Goal: Task Accomplishment & Management: Manage account settings

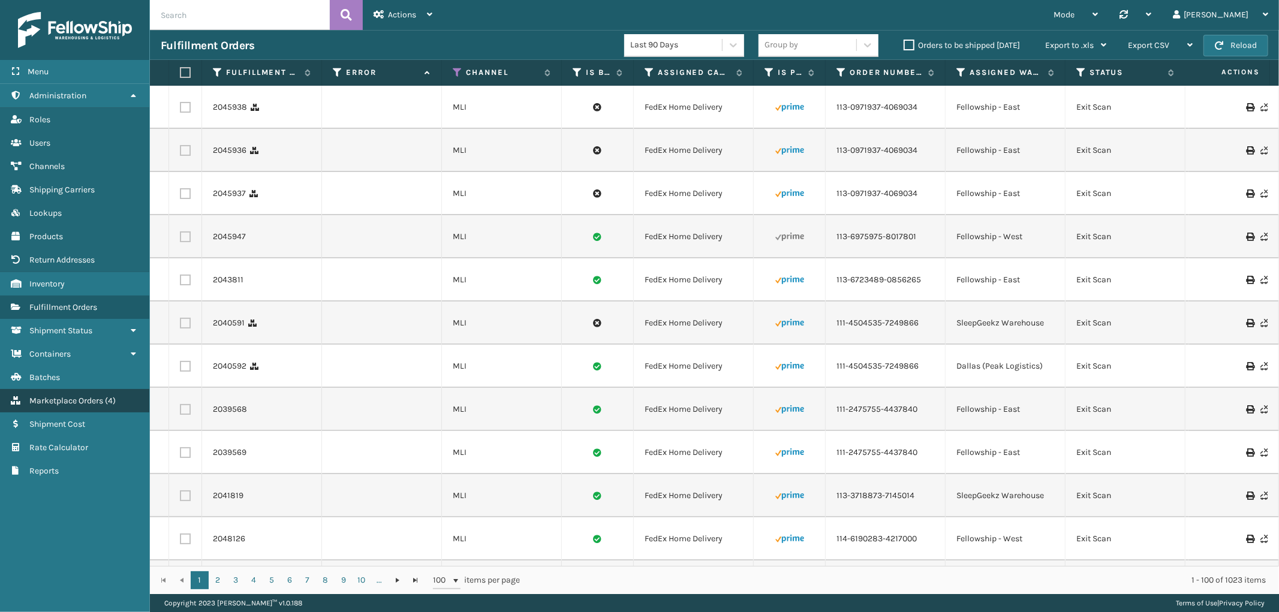
click at [67, 396] on span "Marketplace Orders" at bounding box center [66, 401] width 74 height 10
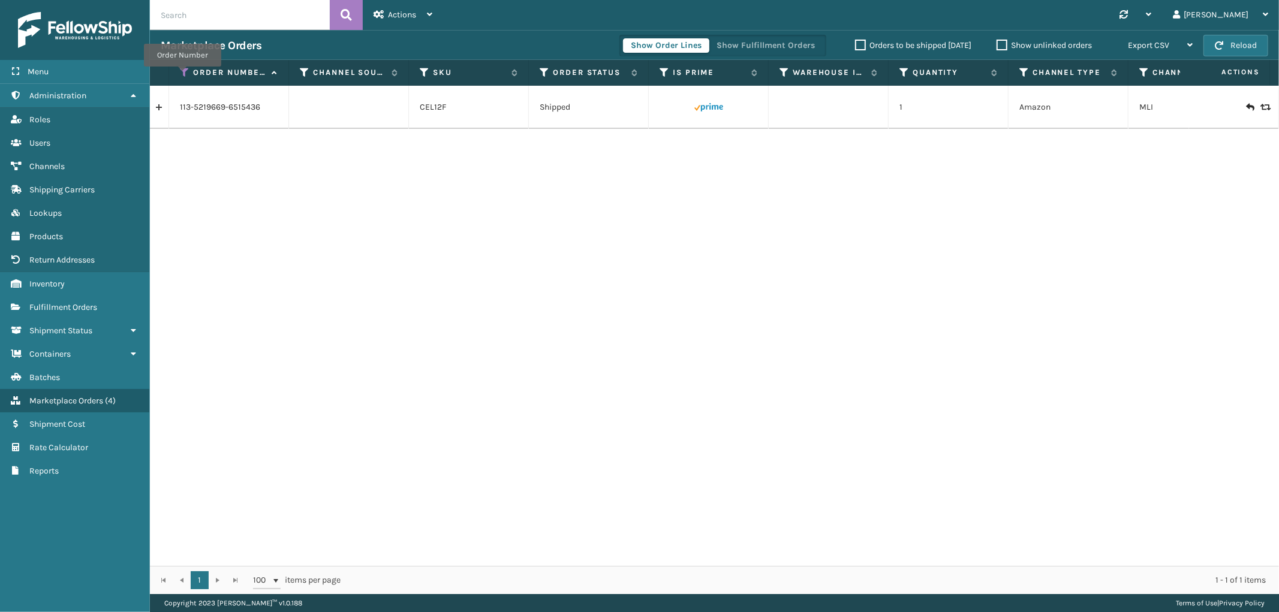
click at [182, 75] on icon at bounding box center [185, 72] width 10 height 11
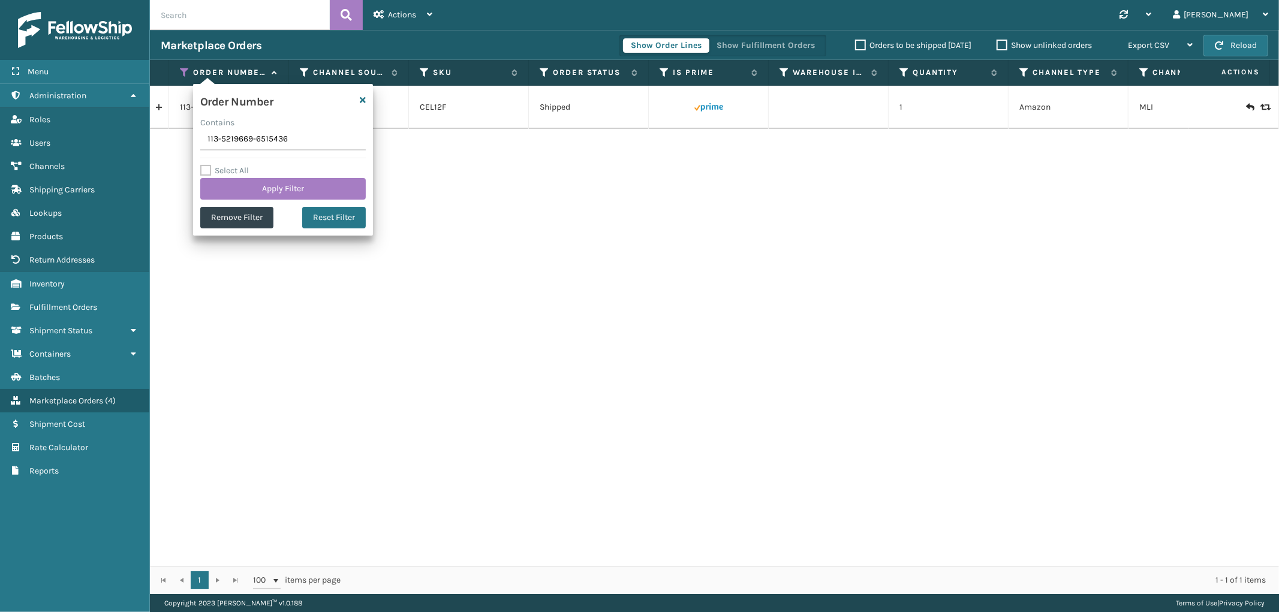
click at [229, 139] on input "113-5219669-6515436" at bounding box center [282, 140] width 165 height 22
type input "SS44245"
click at [225, 190] on button "Apply Filter" at bounding box center [282, 189] width 165 height 22
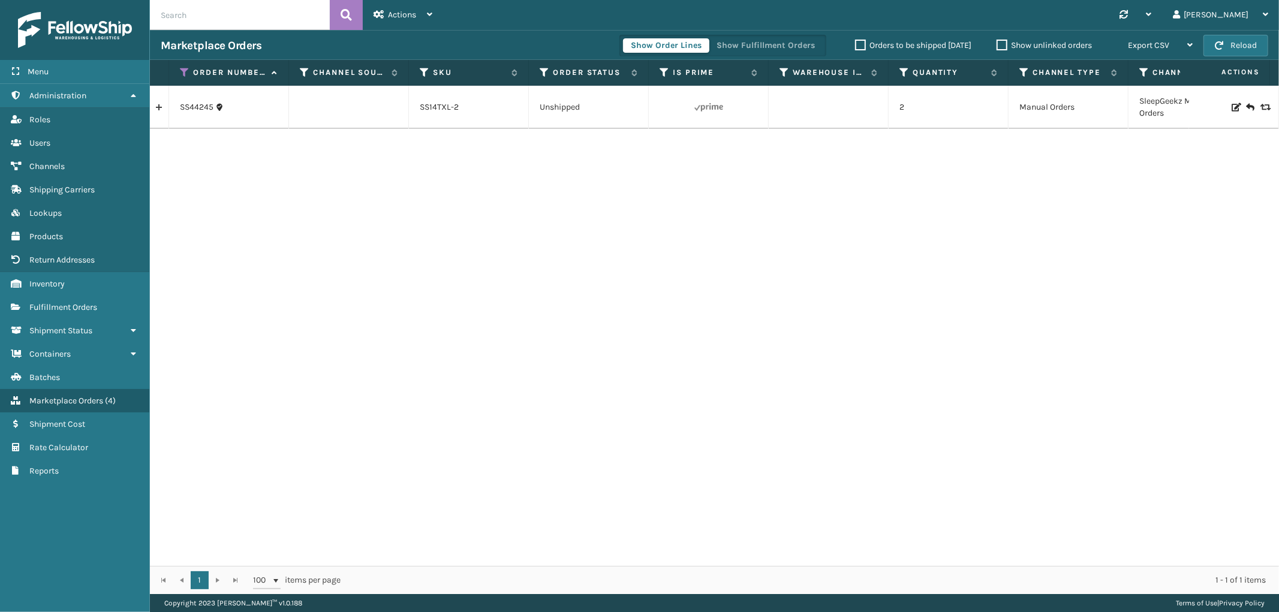
click at [154, 109] on link at bounding box center [159, 107] width 19 height 19
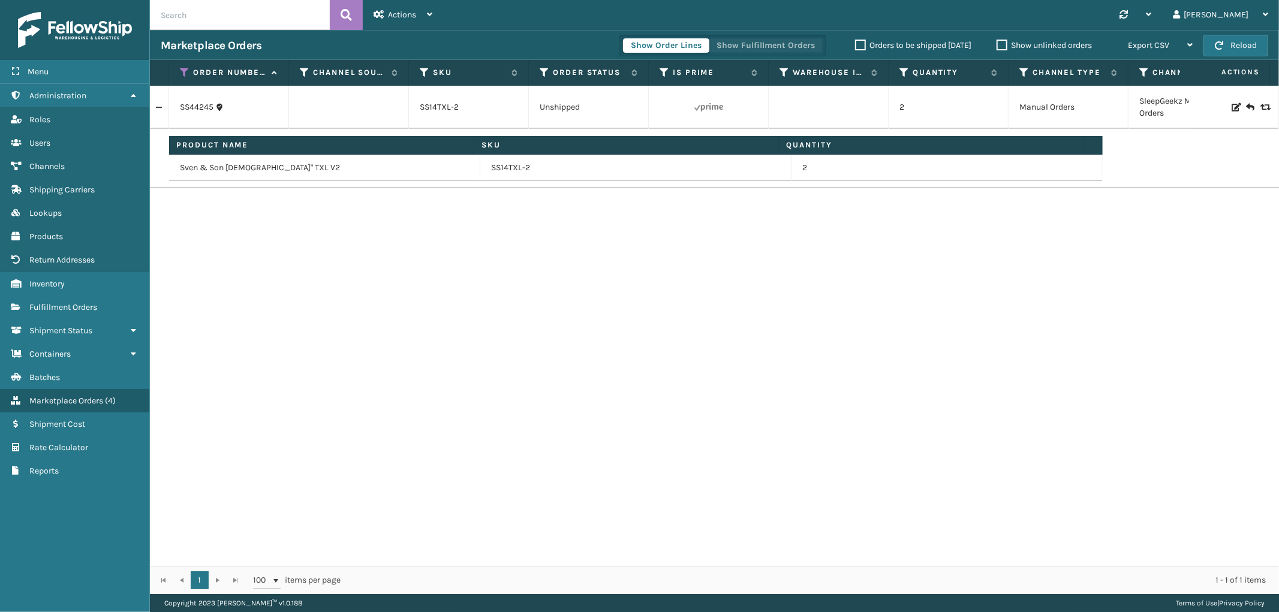
click at [778, 42] on button "Show Fulfillment Orders" at bounding box center [766, 45] width 114 height 14
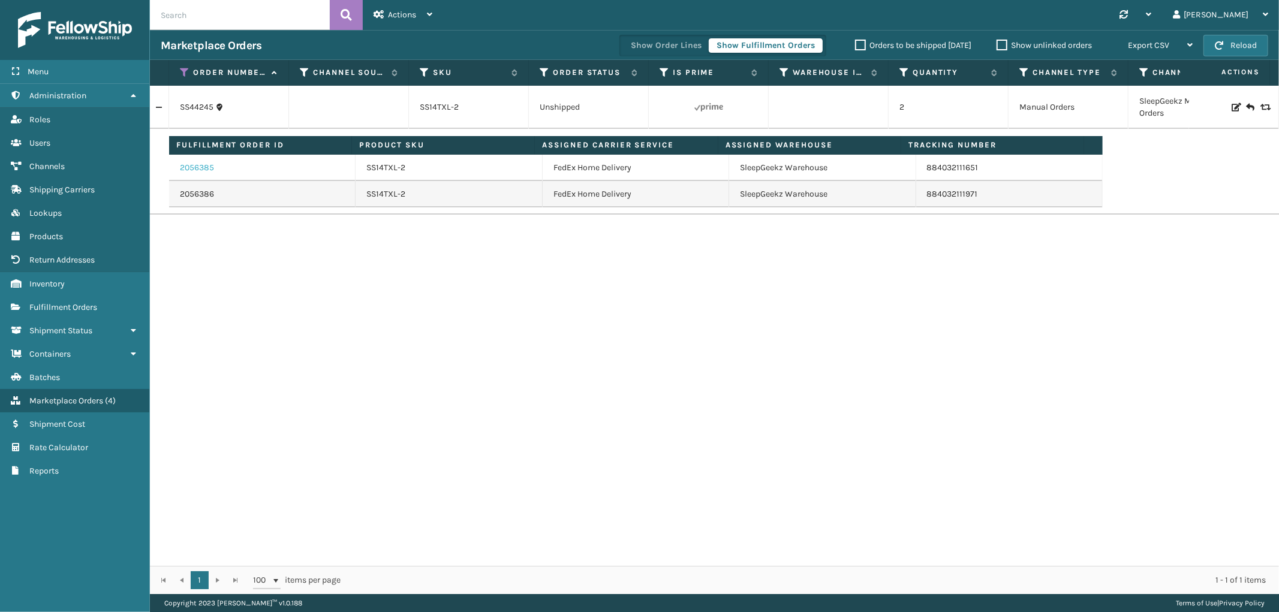
click at [202, 169] on link "2056385" at bounding box center [197, 168] width 34 height 12
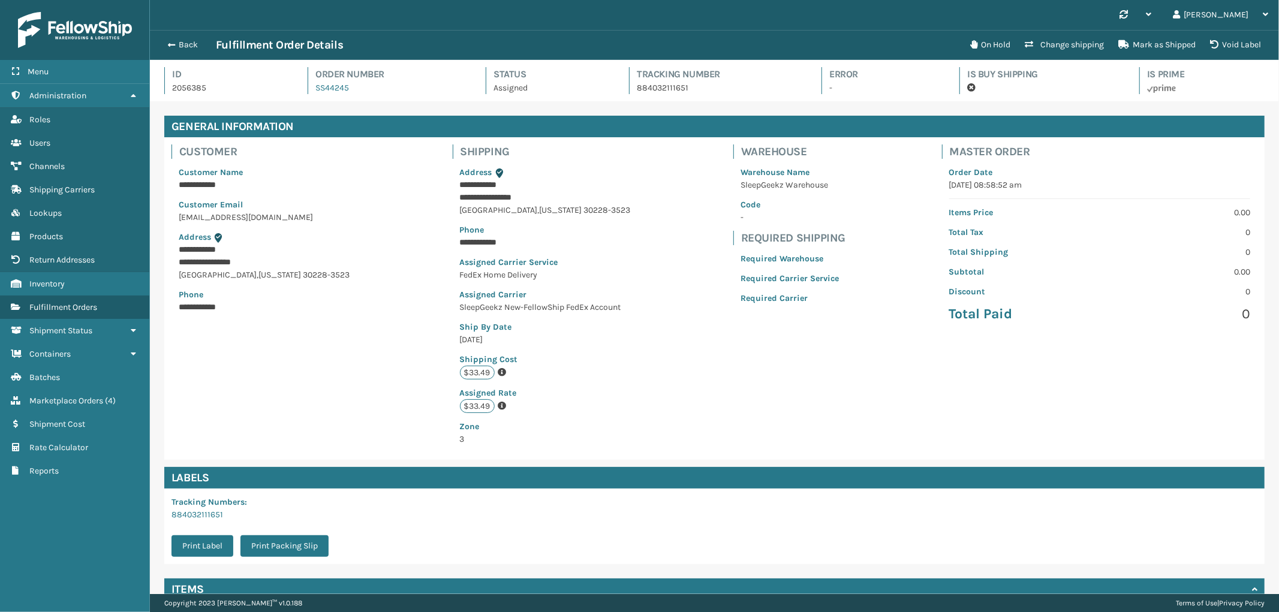
scroll to position [28, 1129]
click at [1243, 49] on button "Void Label" at bounding box center [1235, 45] width 65 height 24
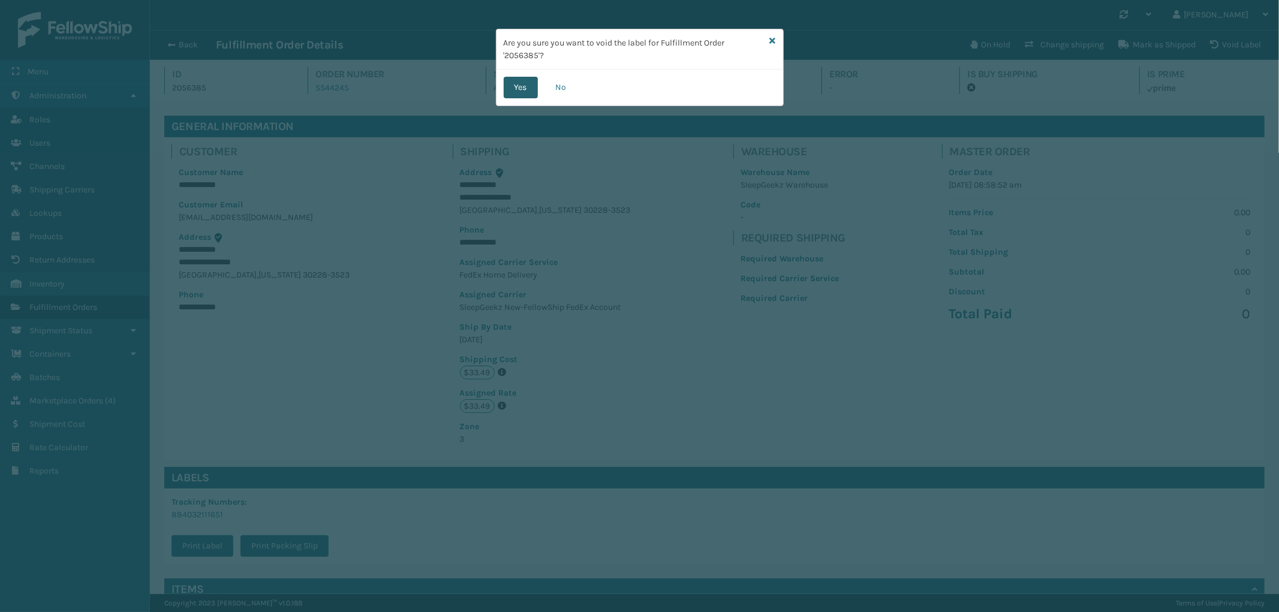
click at [505, 82] on button "Yes" at bounding box center [521, 88] width 34 height 22
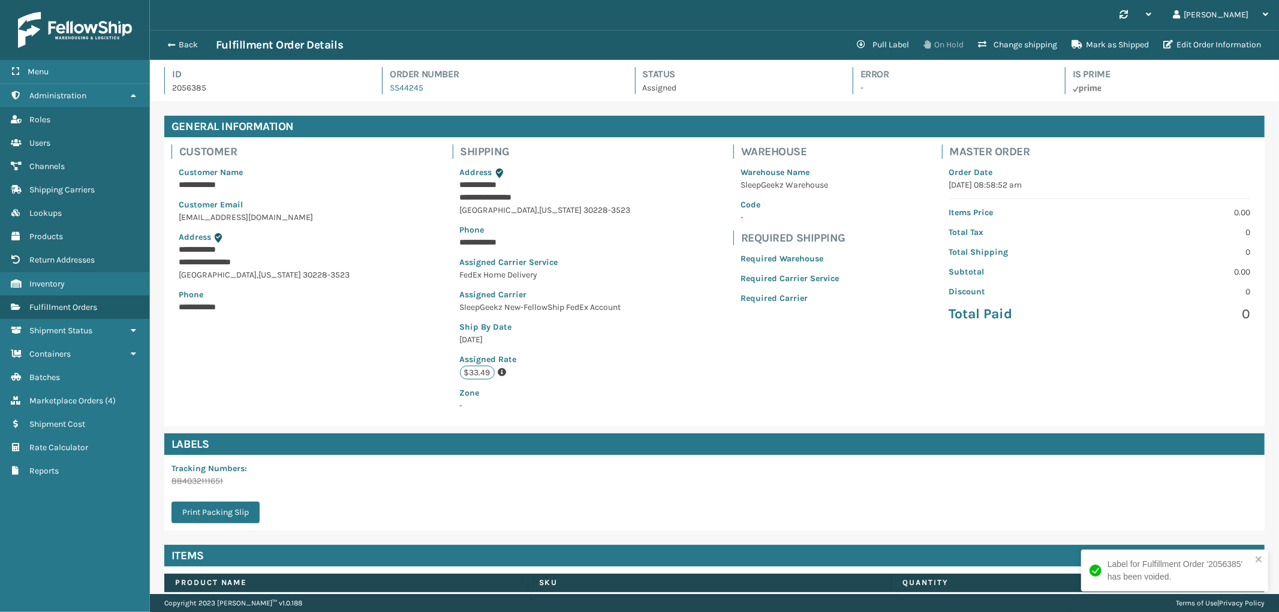
click at [926, 45] on icon at bounding box center [926, 44] width 7 height 8
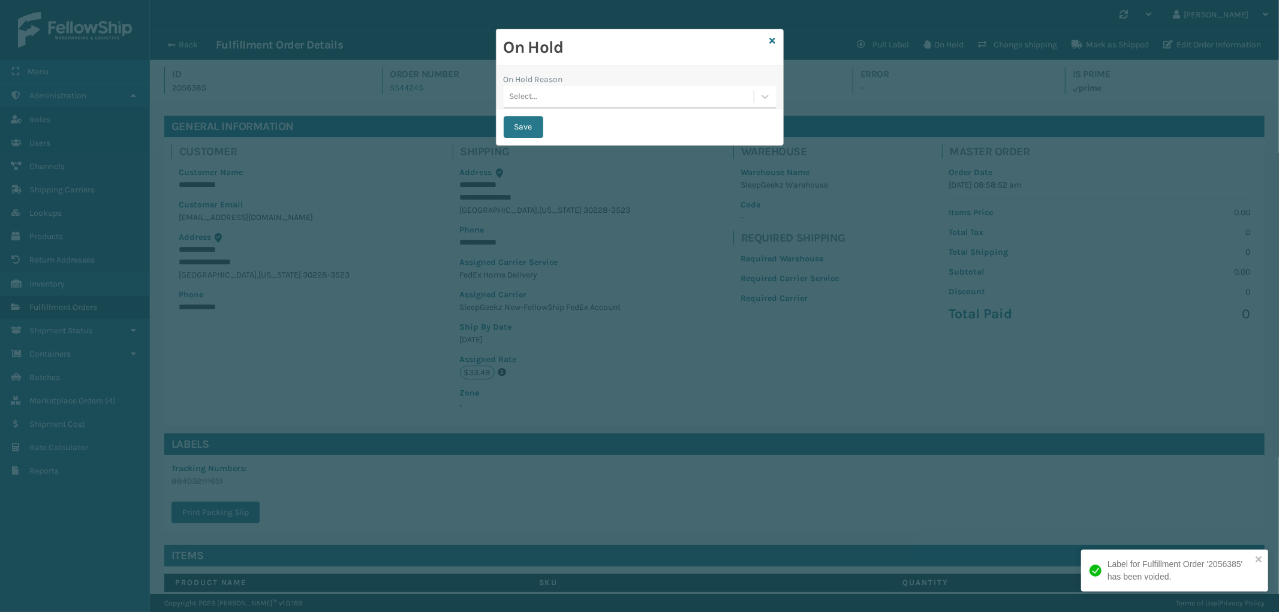
click at [614, 94] on div "Select..." at bounding box center [629, 97] width 250 height 20
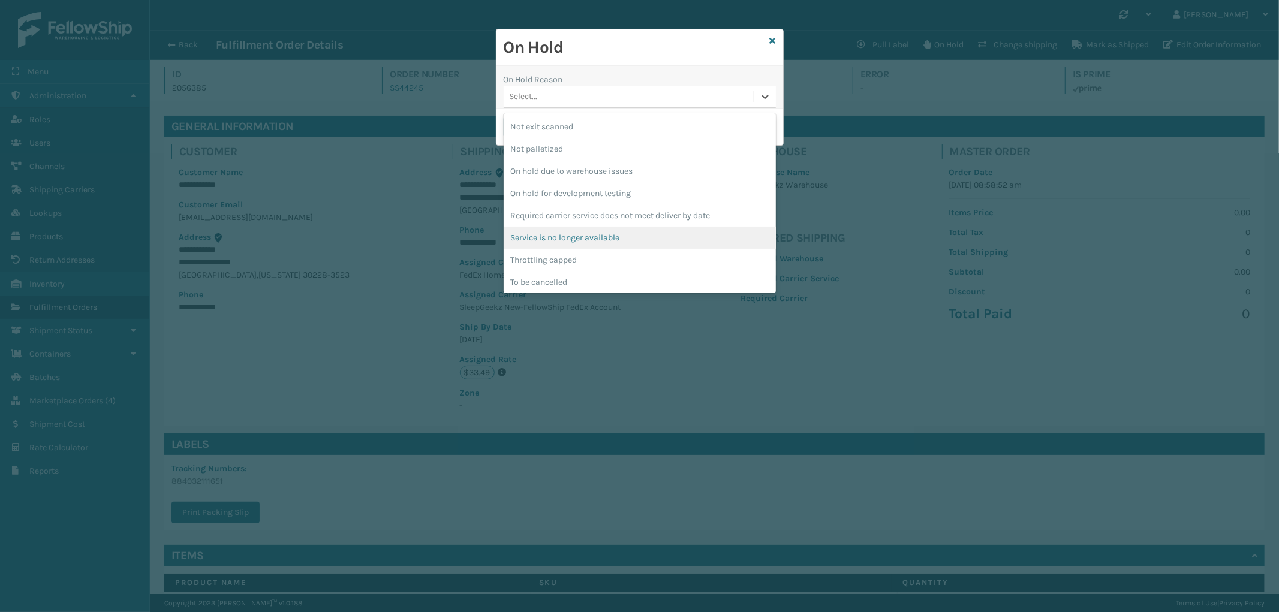
scroll to position [334, 0]
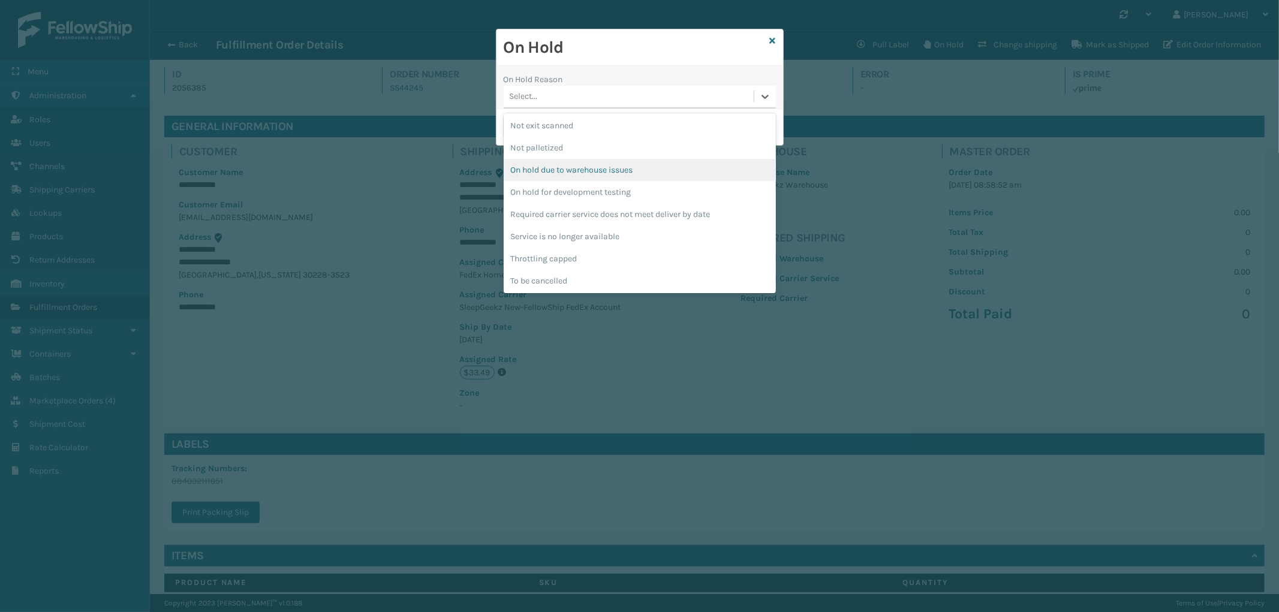
click at [648, 168] on div "On hold due to warehouse issues" at bounding box center [640, 170] width 272 height 22
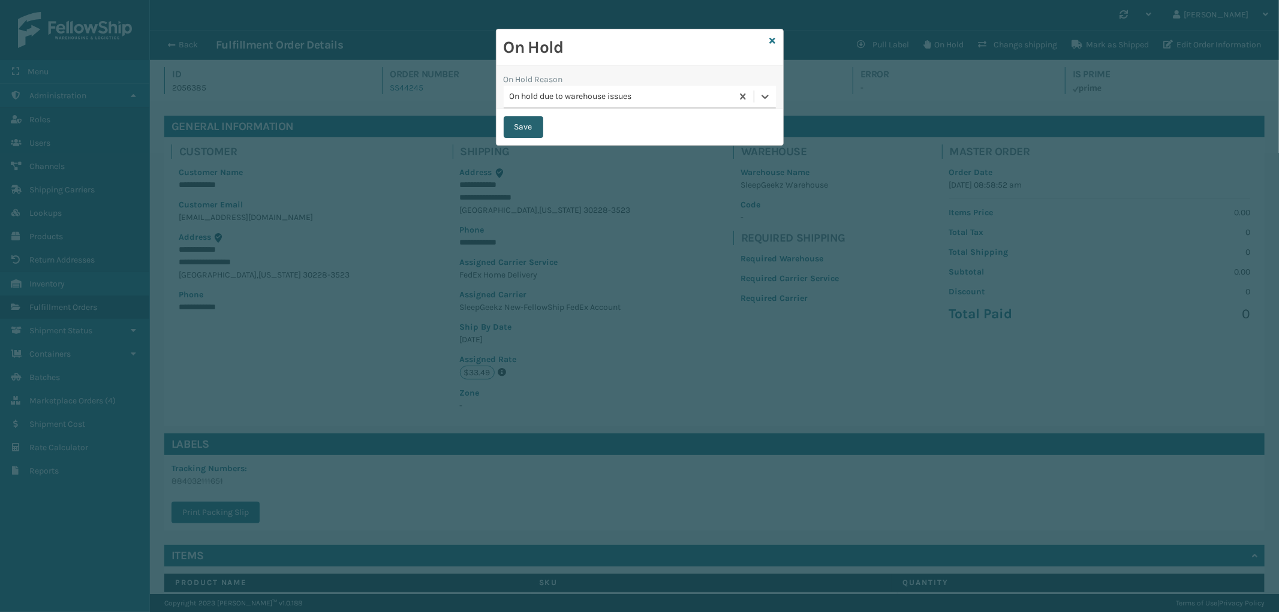
click at [514, 127] on button "Save" at bounding box center [524, 127] width 40 height 22
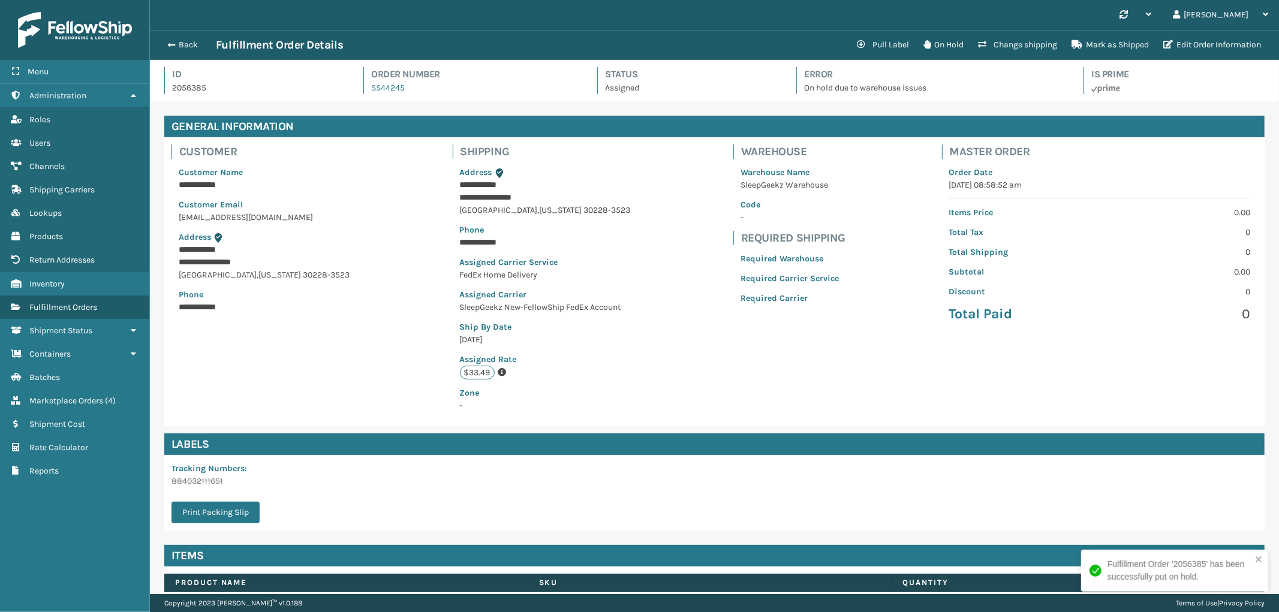
scroll to position [28, 1129]
click at [192, 43] on button "Back" at bounding box center [188, 45] width 55 height 11
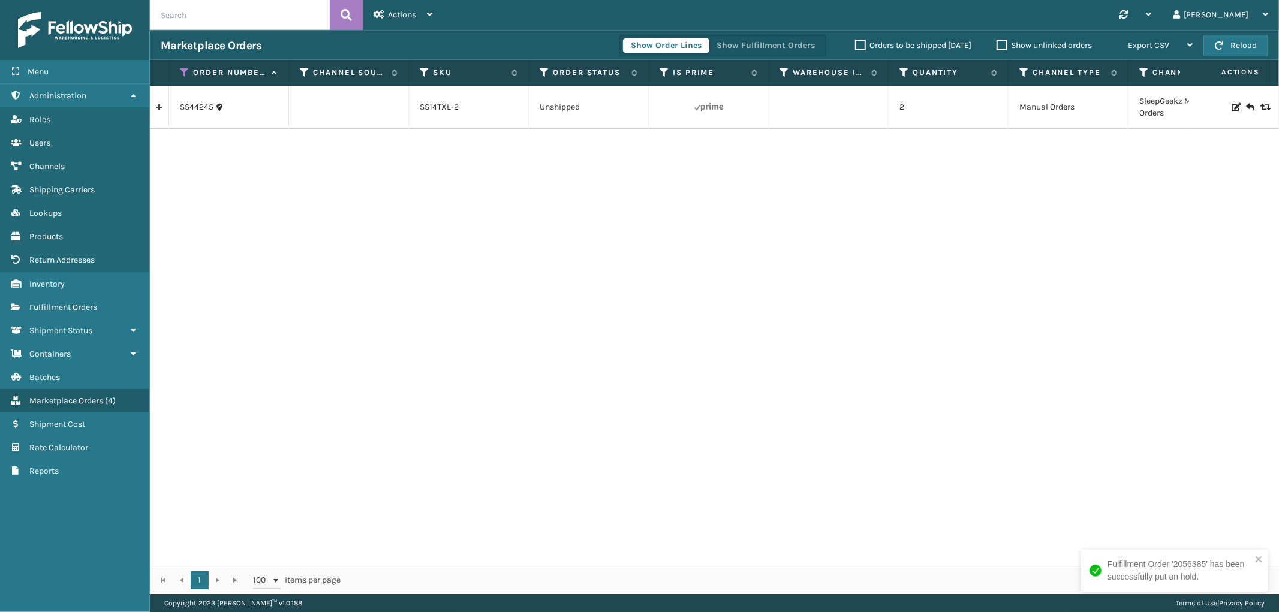
click at [155, 108] on link at bounding box center [159, 107] width 19 height 19
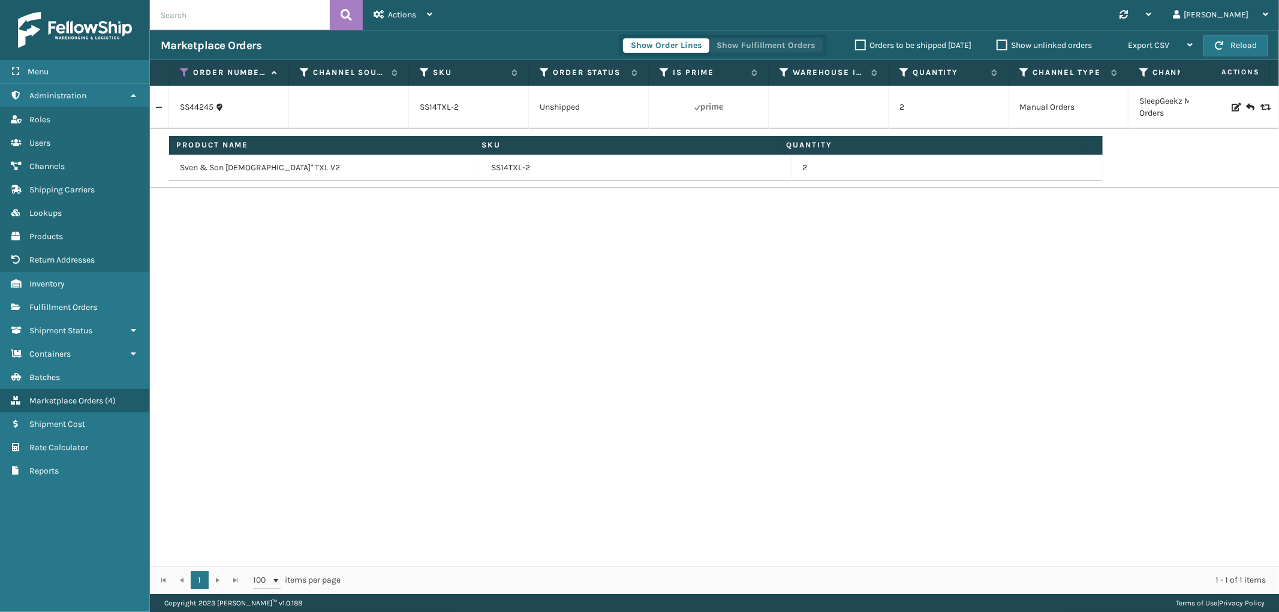
click at [739, 49] on button "Show Fulfillment Orders" at bounding box center [766, 45] width 114 height 14
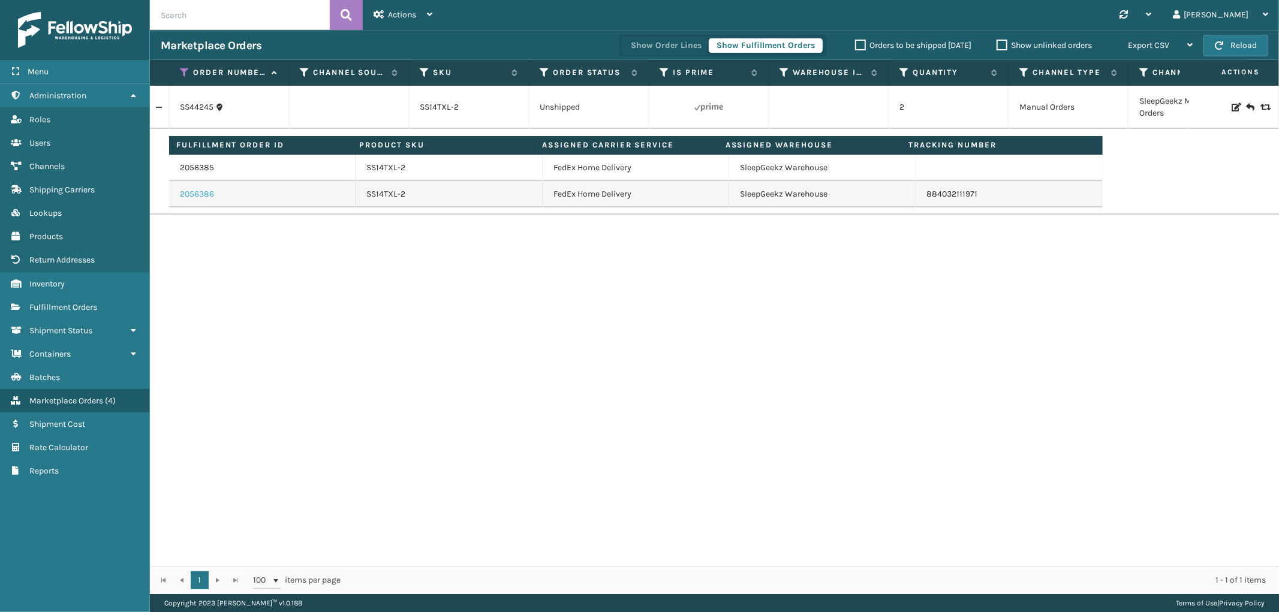
click at [196, 194] on link "2056386" at bounding box center [197, 194] width 34 height 12
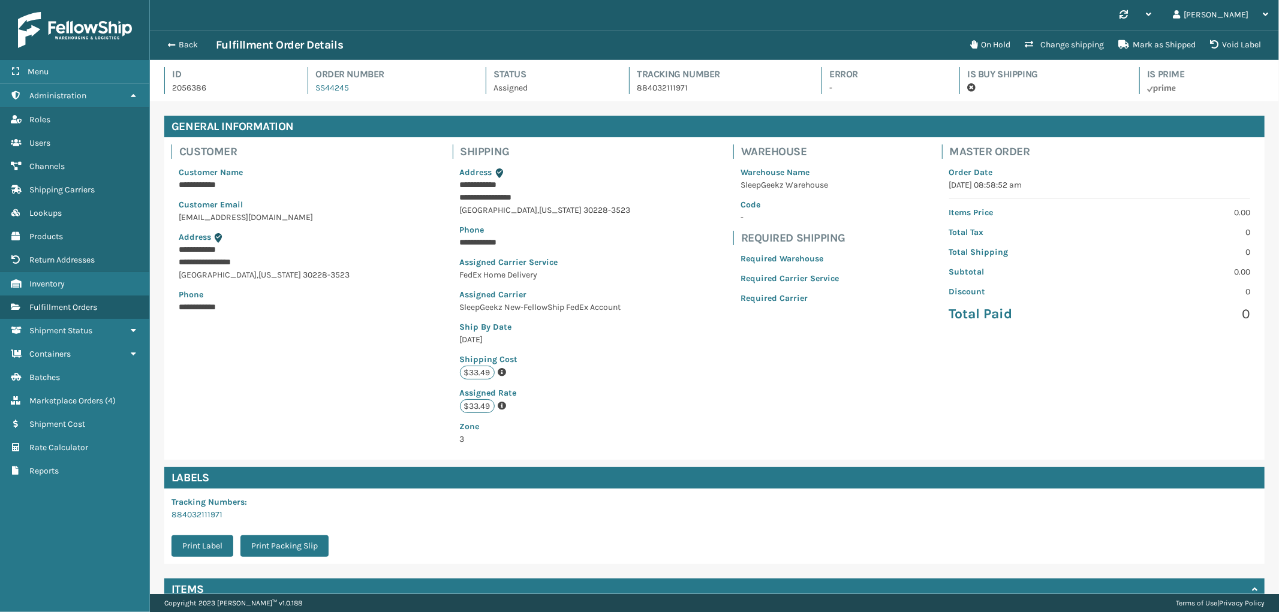
scroll to position [28, 1129]
click at [1246, 44] on button "Void Label" at bounding box center [1235, 45] width 65 height 24
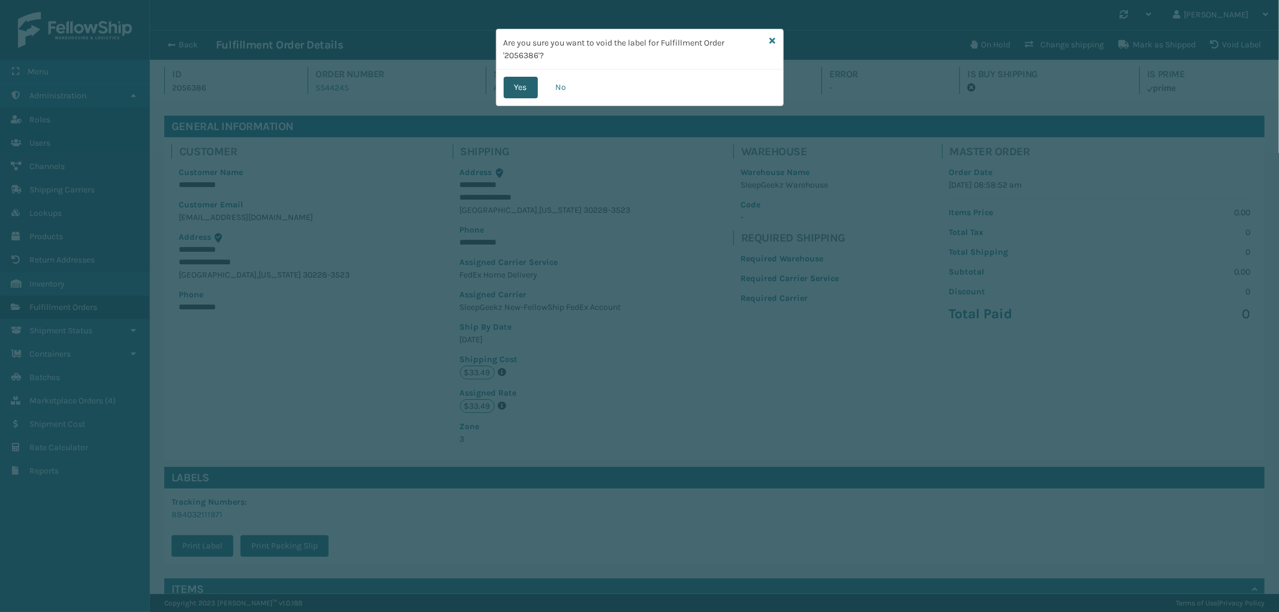
click at [537, 89] on button "Yes" at bounding box center [521, 88] width 34 height 22
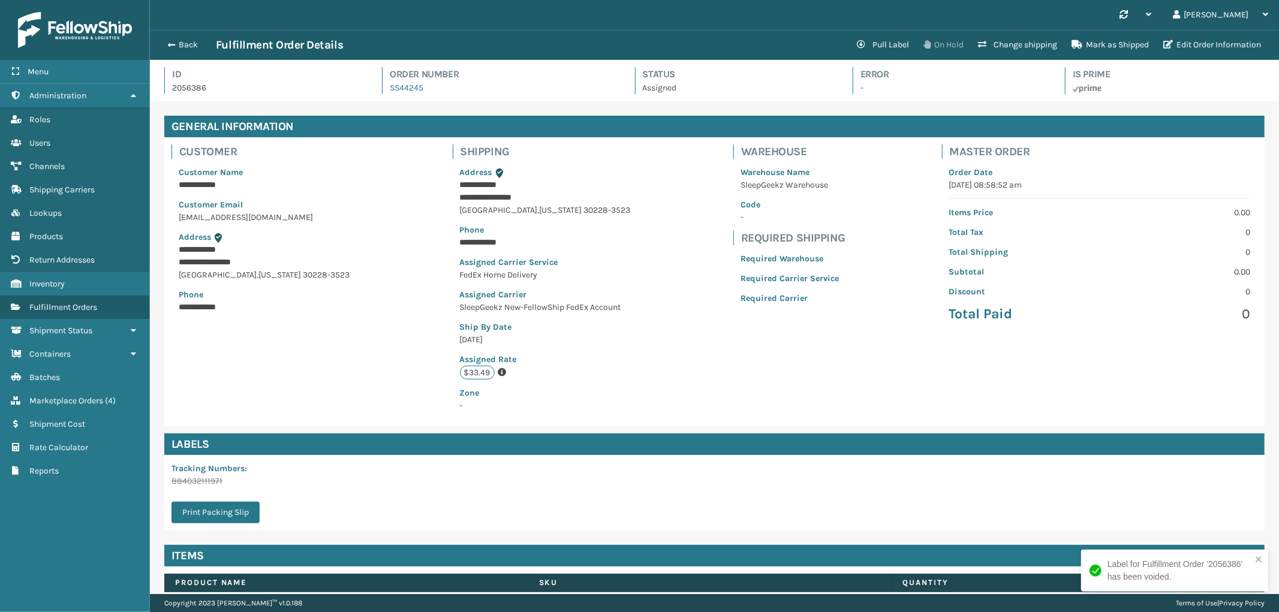
click at [950, 50] on button "On Hold" at bounding box center [943, 45] width 55 height 24
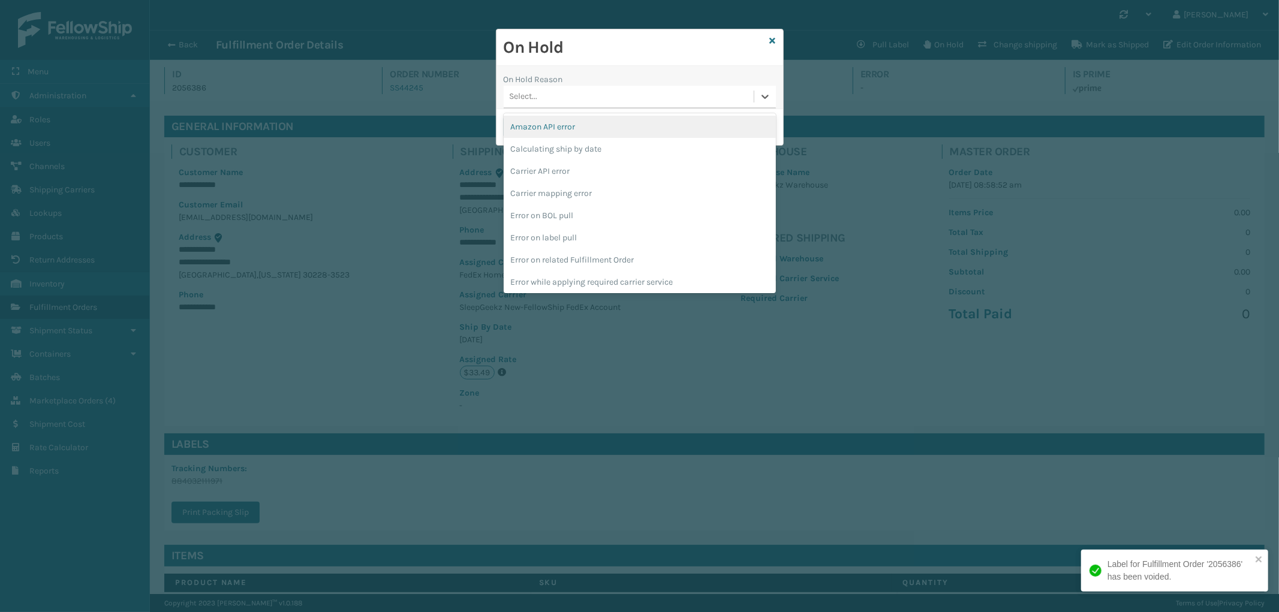
click at [627, 100] on div "Select..." at bounding box center [629, 97] width 250 height 20
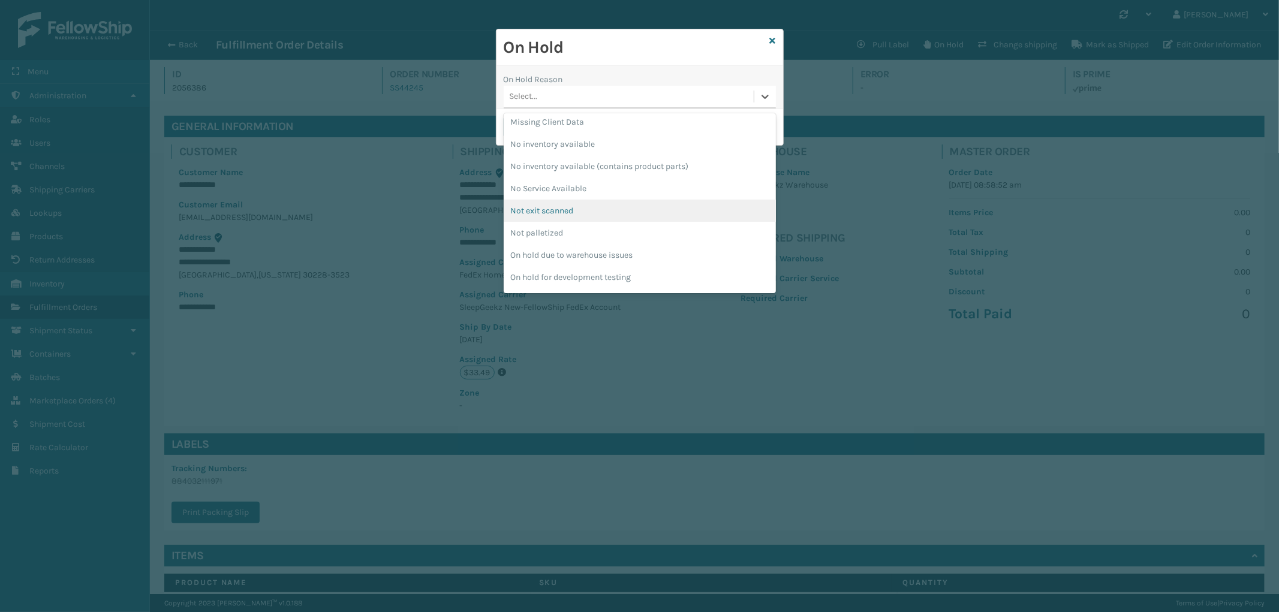
scroll to position [266, 0]
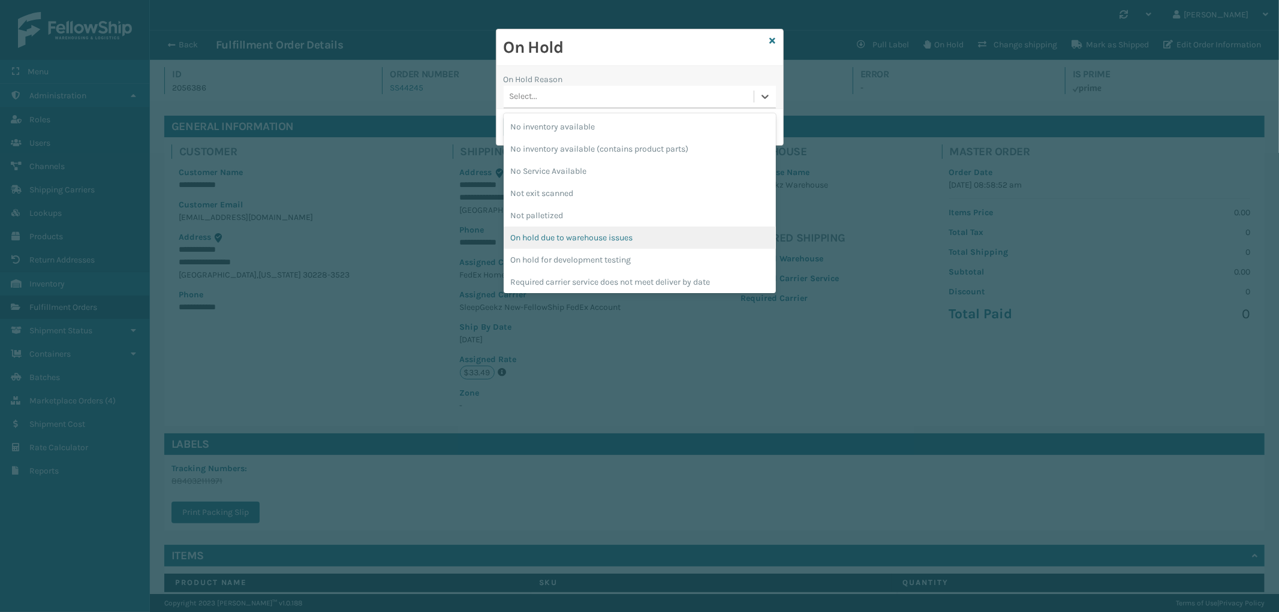
click at [632, 240] on div "On hold due to warehouse issues" at bounding box center [640, 238] width 272 height 22
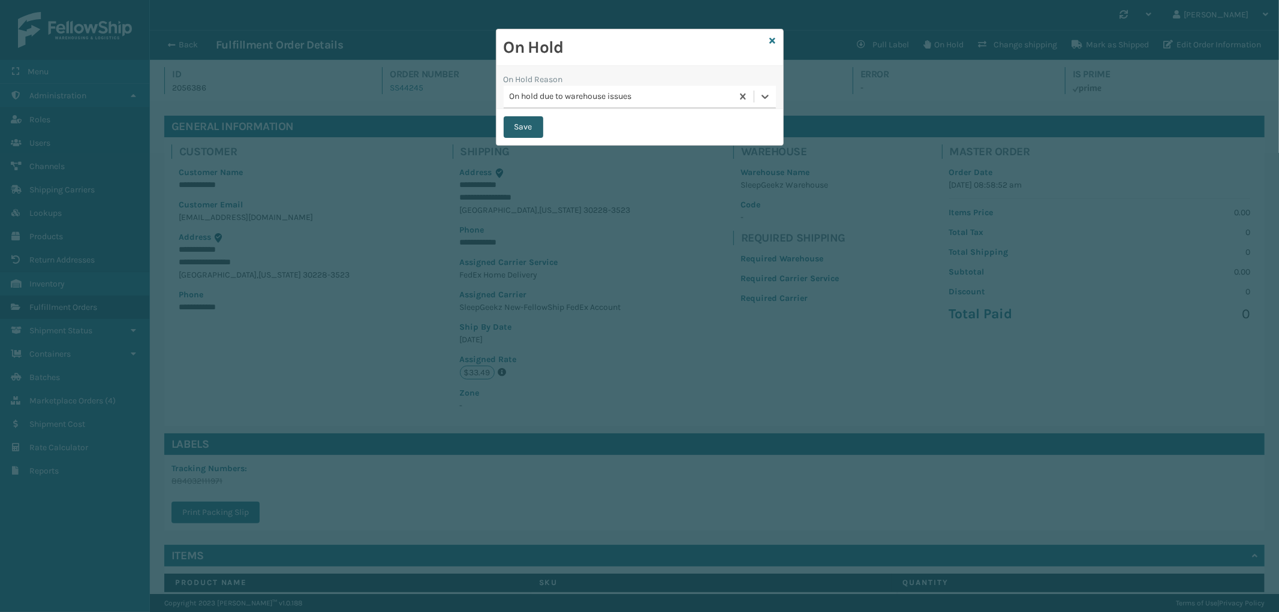
click at [535, 131] on button "Save" at bounding box center [524, 127] width 40 height 22
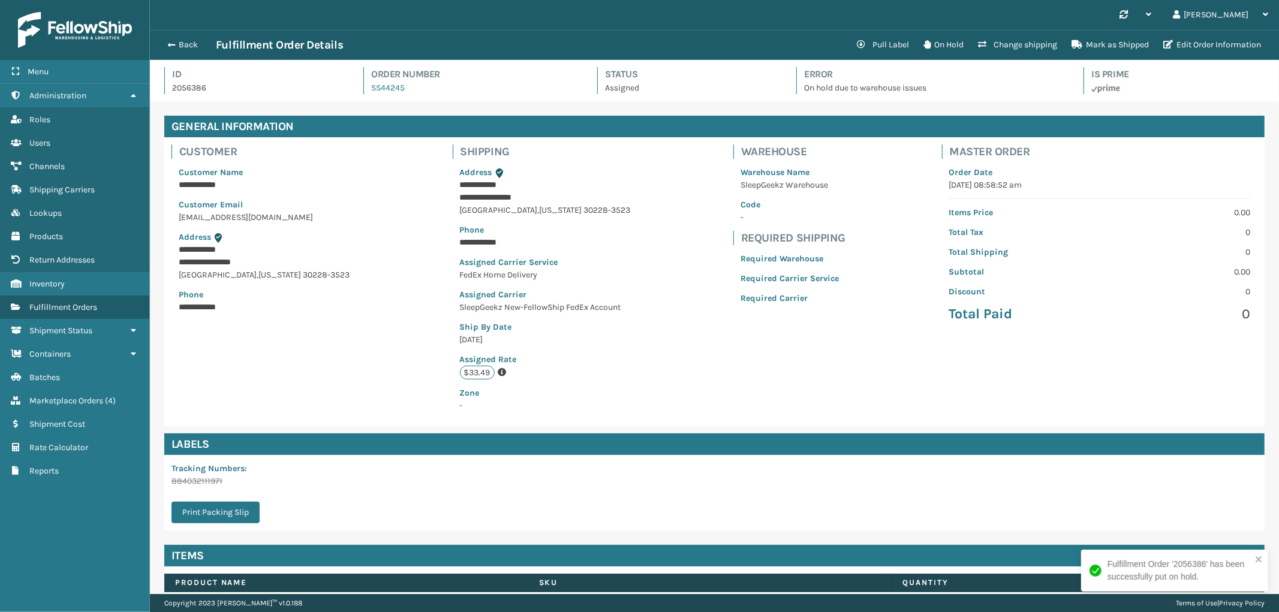
scroll to position [28, 1129]
click at [190, 46] on button "Back" at bounding box center [188, 45] width 55 height 11
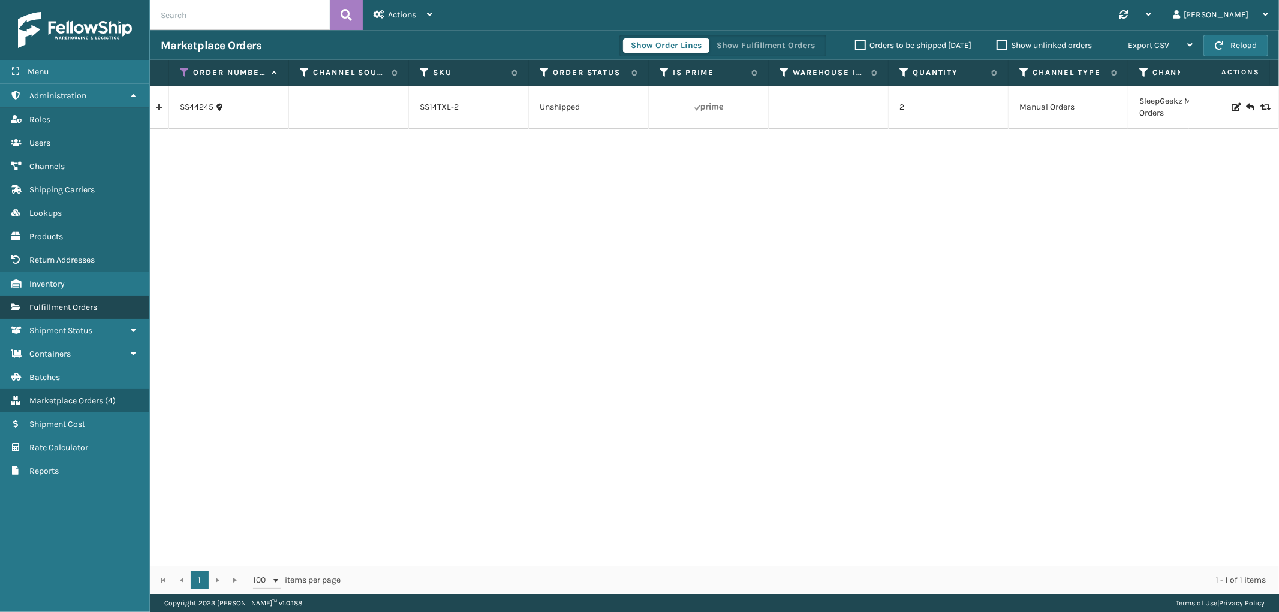
click at [91, 302] on span "Fulfillment Orders" at bounding box center [63, 307] width 68 height 10
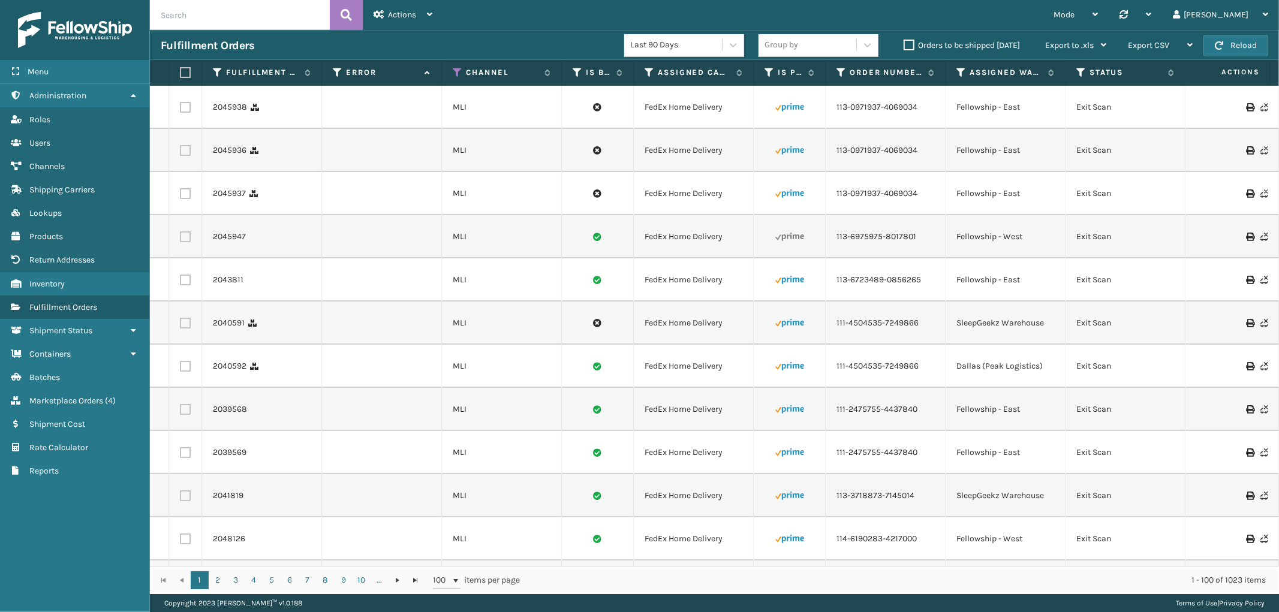
click at [242, 18] on input "text" at bounding box center [240, 15] width 180 height 30
paste input "2050679"
type input "2050679"
click at [342, 13] on icon at bounding box center [346, 15] width 11 height 18
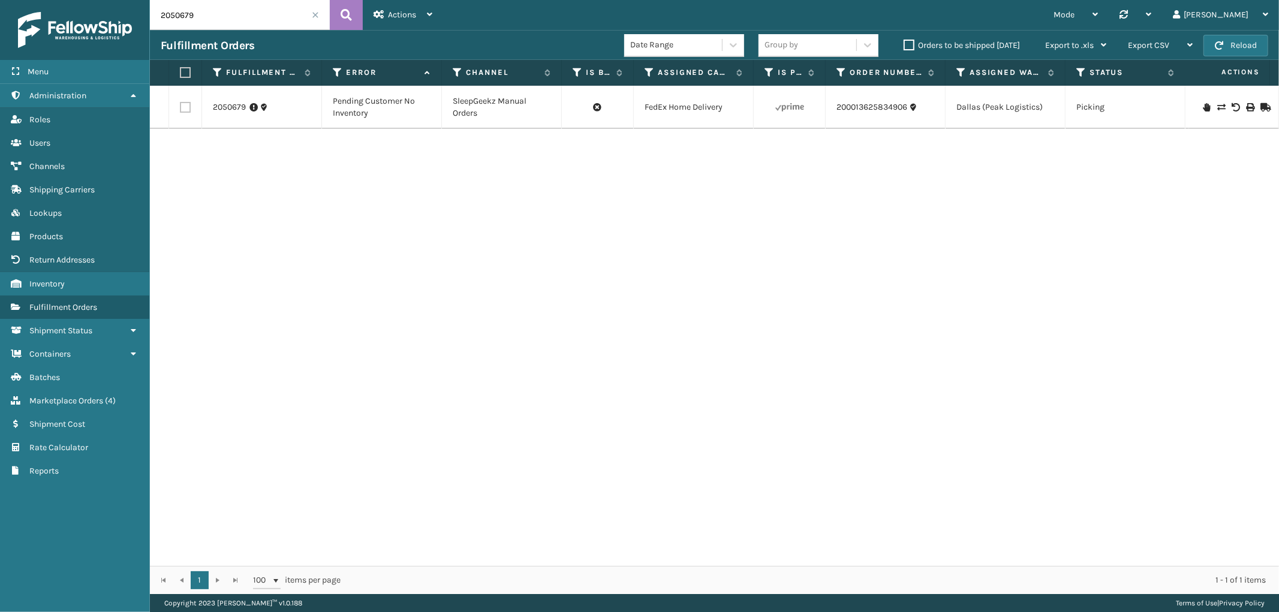
click at [1217, 107] on icon at bounding box center [1220, 107] width 7 height 8
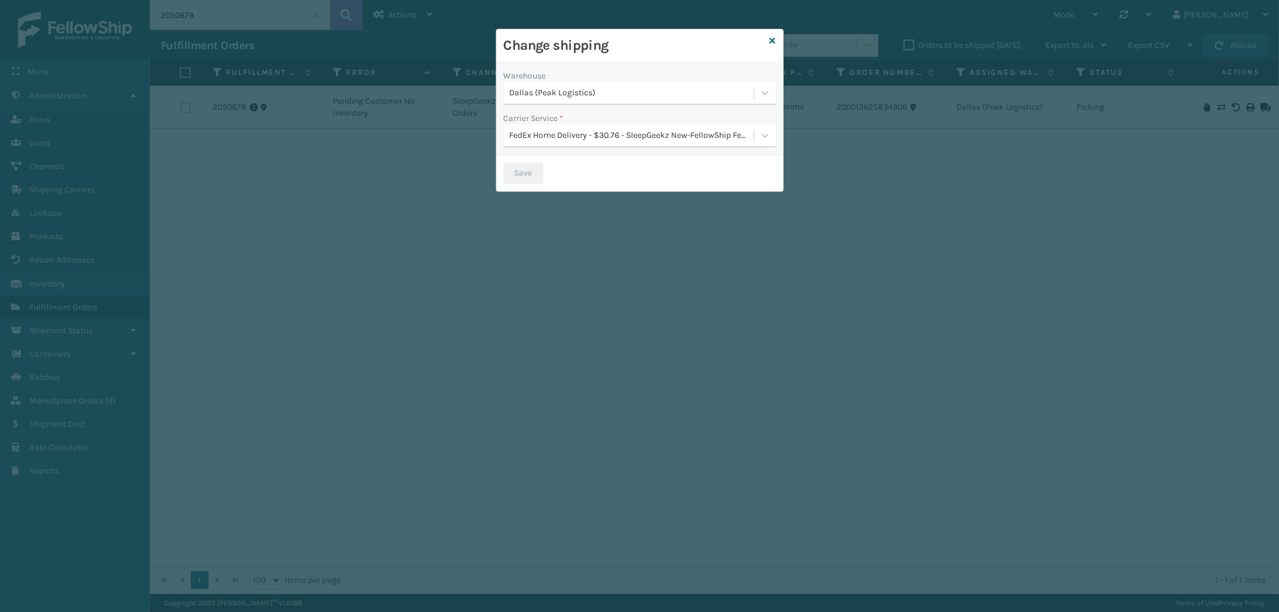
click at [638, 91] on div "Dallas (Peak Logistics)" at bounding box center [632, 93] width 245 height 13
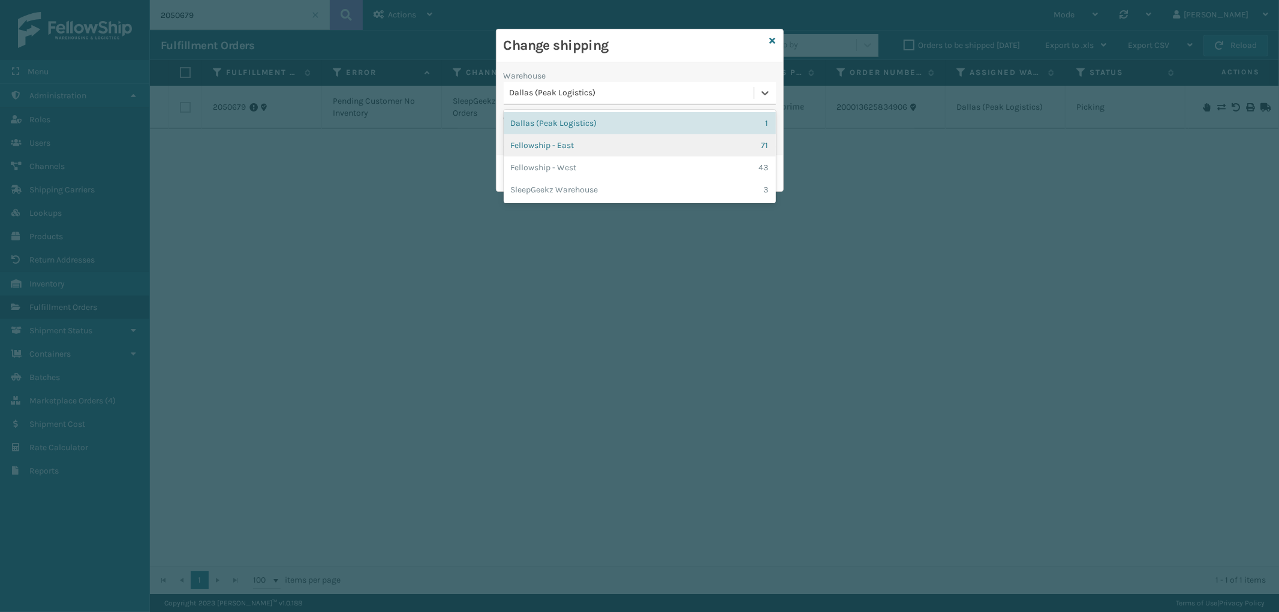
click at [613, 146] on div "Fellowship - East 71" at bounding box center [640, 145] width 272 height 22
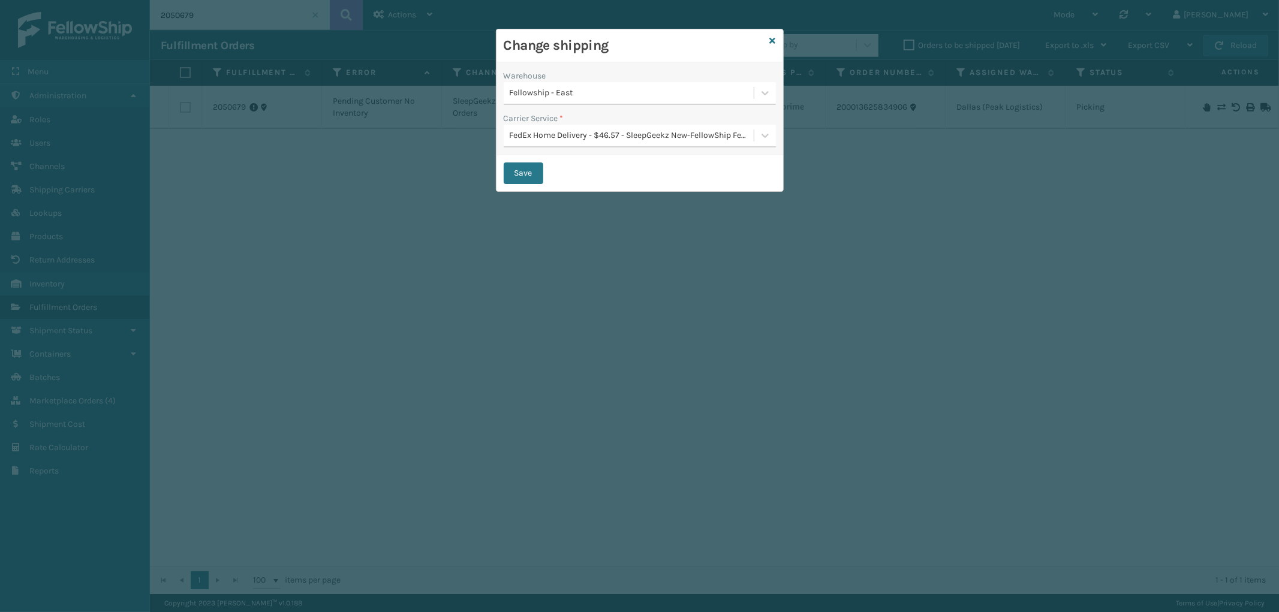
click at [612, 130] on div "FedEx Home Delivery - $46.57 - SleepGeekz New-FellowShip FedEx Account" at bounding box center [632, 136] width 245 height 13
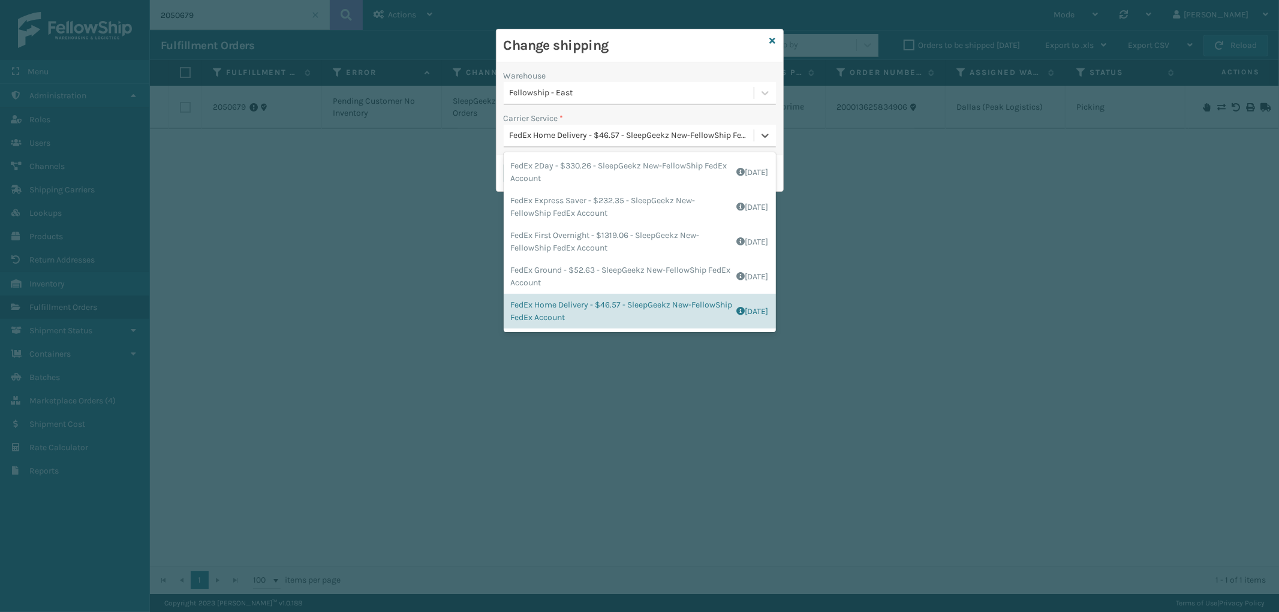
scroll to position [8, 0]
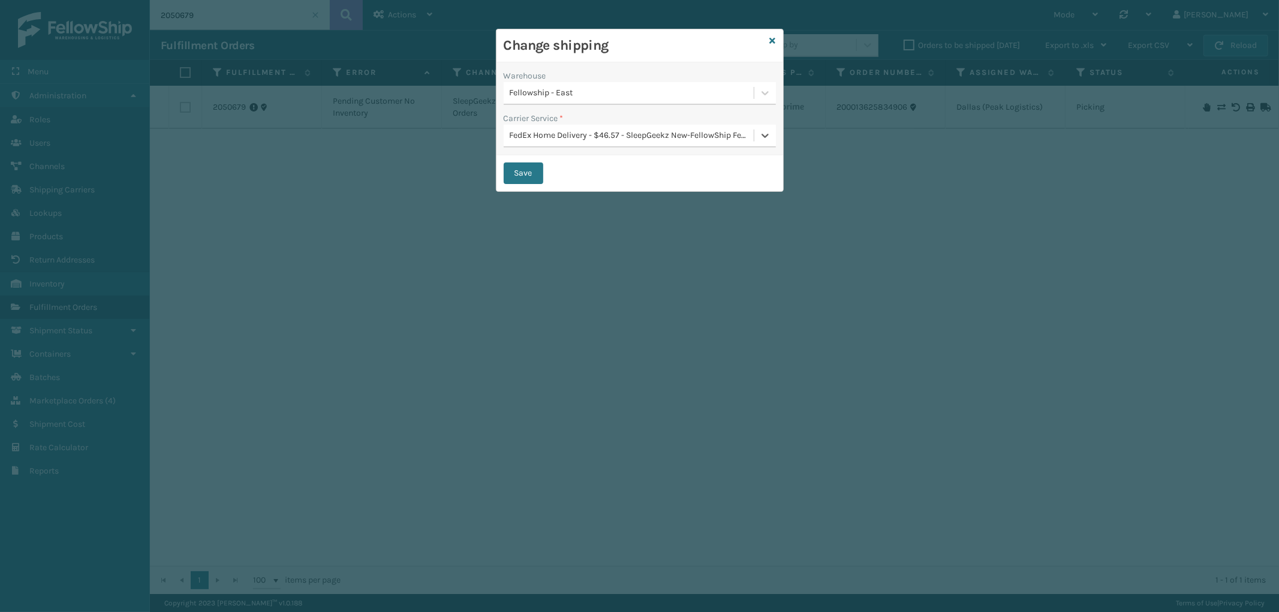
click at [612, 132] on div "FedEx Home Delivery - $46.57 - SleepGeekz New-FellowShip FedEx Account" at bounding box center [632, 136] width 245 height 13
click at [525, 170] on button "Save" at bounding box center [524, 173] width 40 height 22
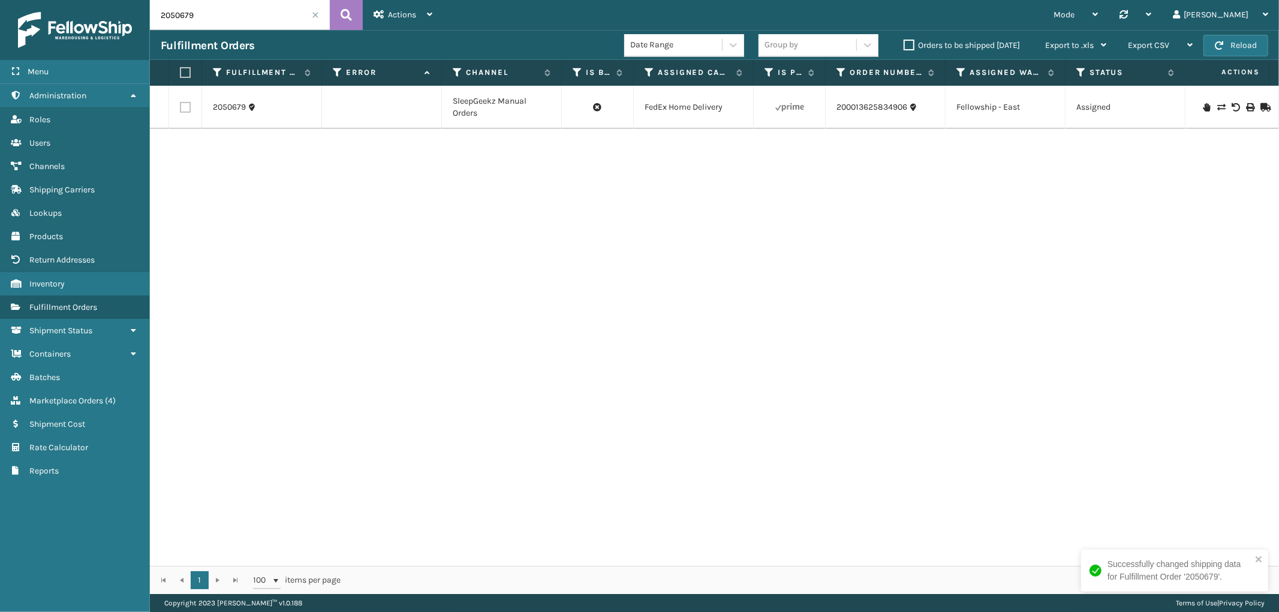
click at [225, 107] on link "2050679" at bounding box center [229, 107] width 33 height 12
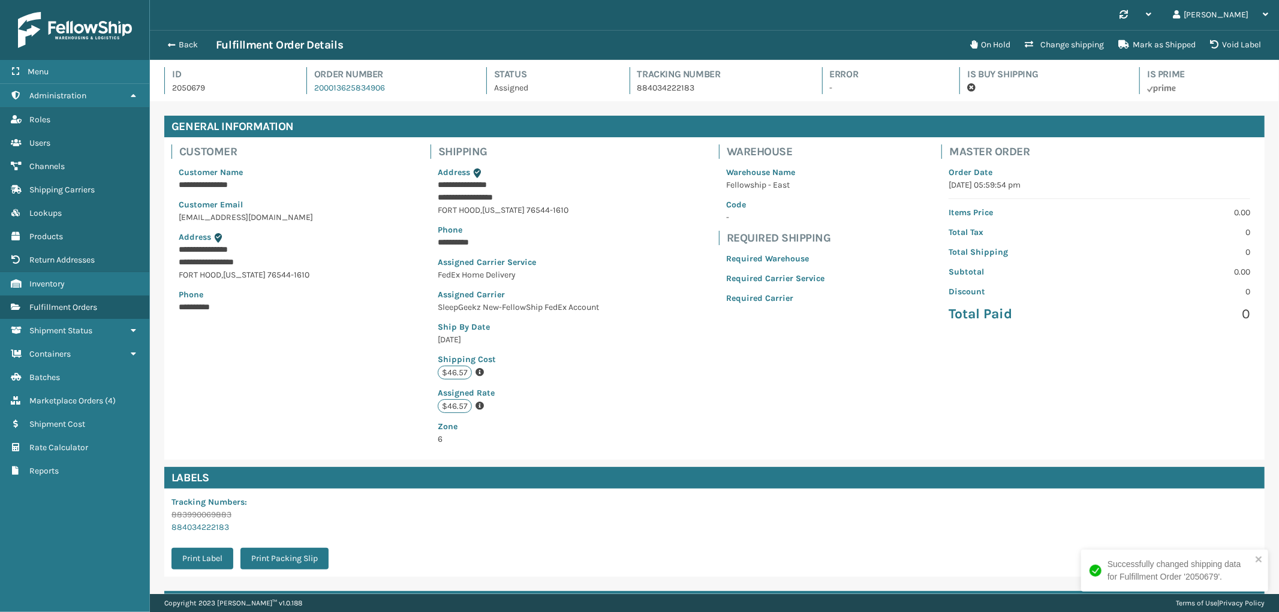
scroll to position [121, 0]
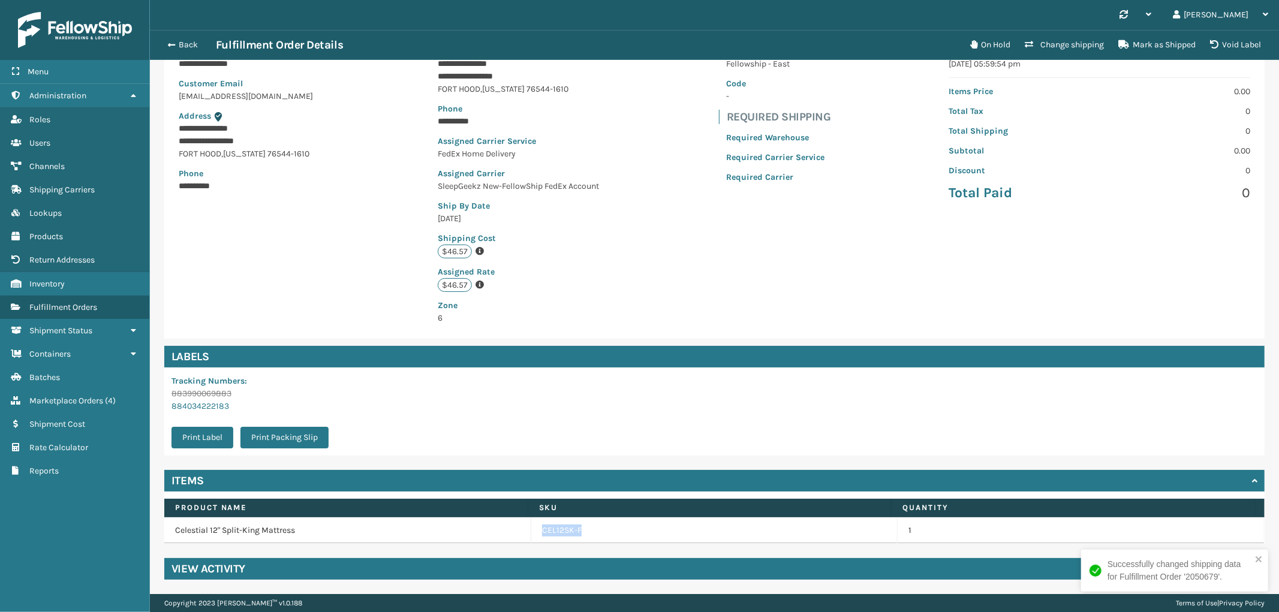
drag, startPoint x: 595, startPoint y: 528, endPoint x: 531, endPoint y: 529, distance: 64.2
click at [531, 529] on td "CEL12SK-F" at bounding box center [714, 530] width 367 height 26
copy link "CEL12SK-F"
click at [556, 529] on link "CEL12SK-F" at bounding box center [562, 531] width 40 height 12
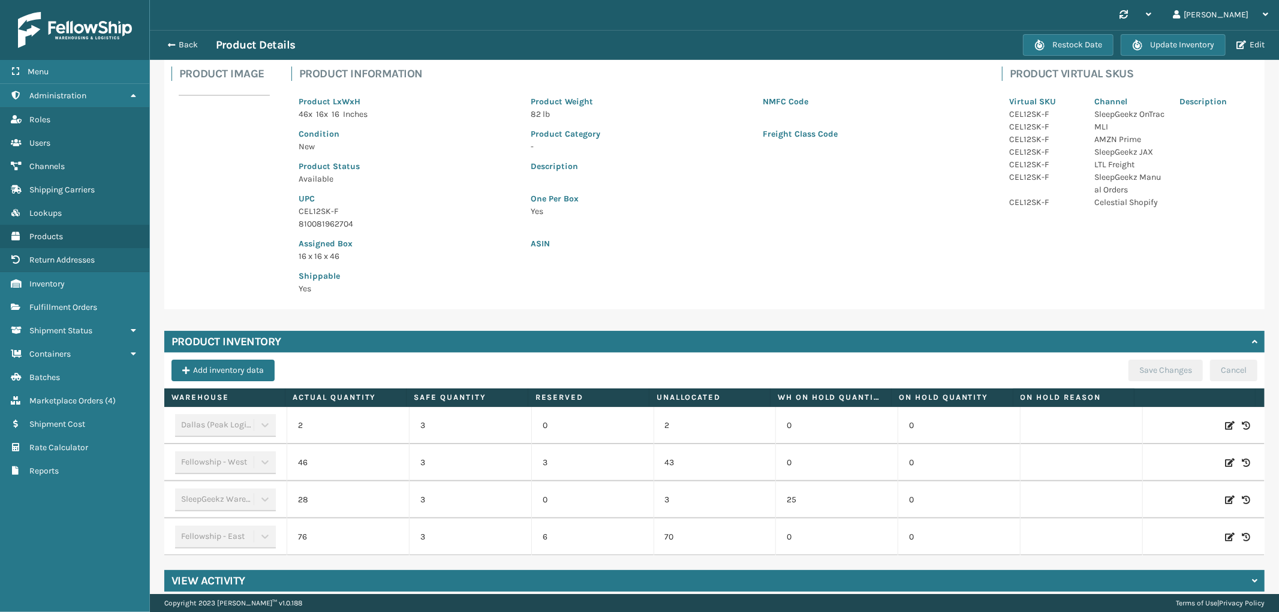
scroll to position [90, 0]
